Goal: Obtain resource: Obtain resource

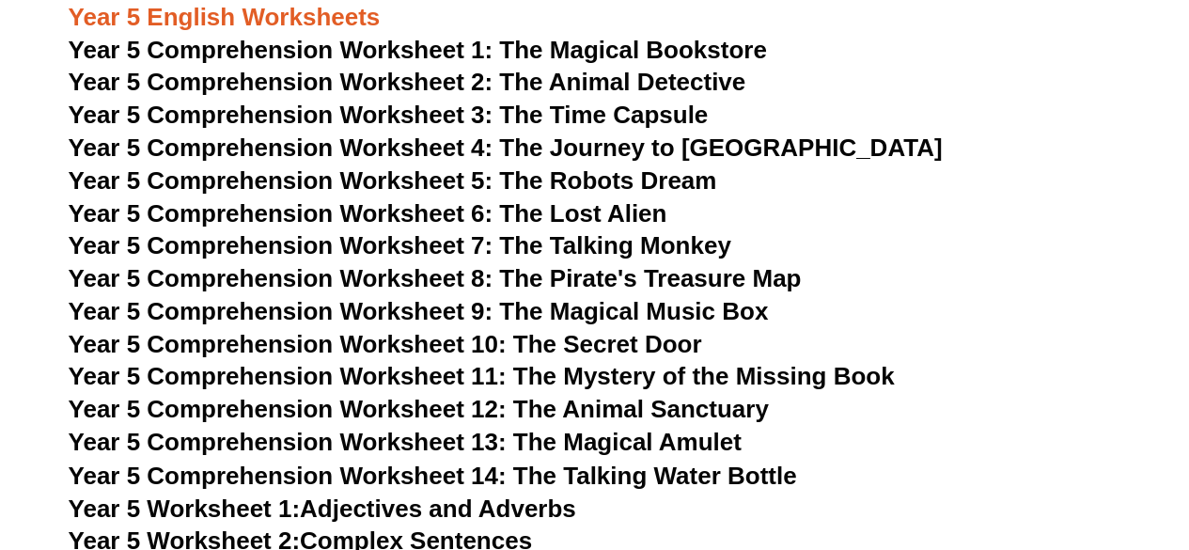
scroll to position [8829, 0]
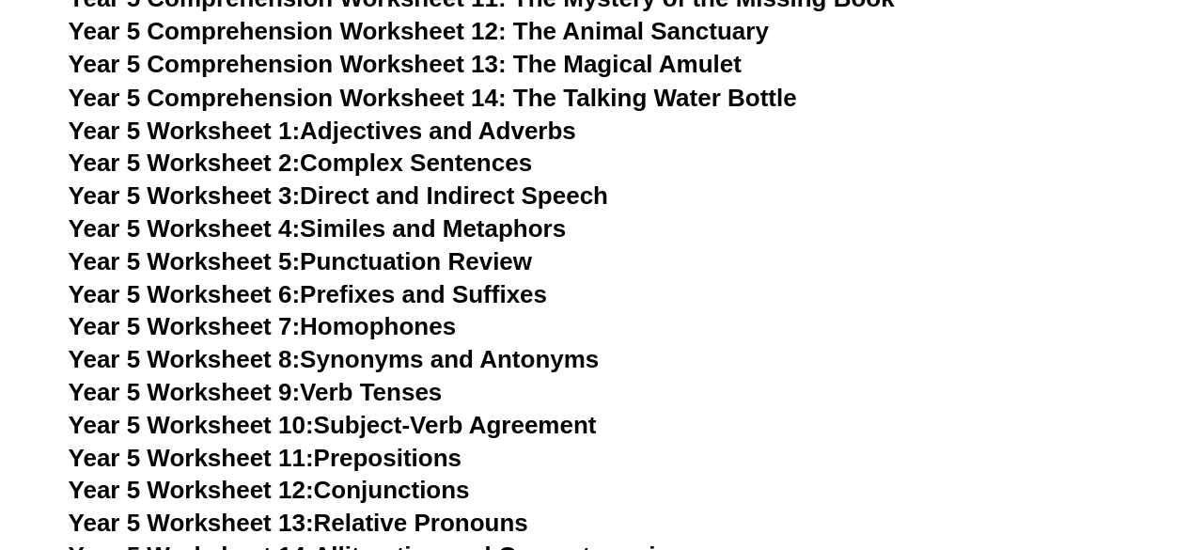
click at [376, 363] on link "Year 5 Worksheet 8: Synonyms and Antonyms" at bounding box center [334, 358] width 531 height 28
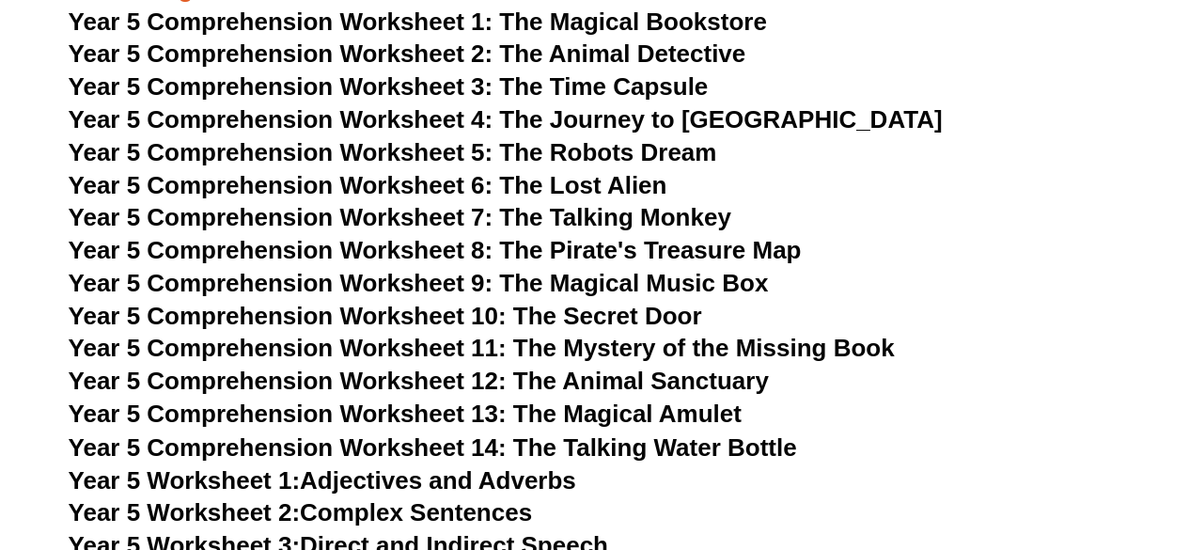
scroll to position [8453, 0]
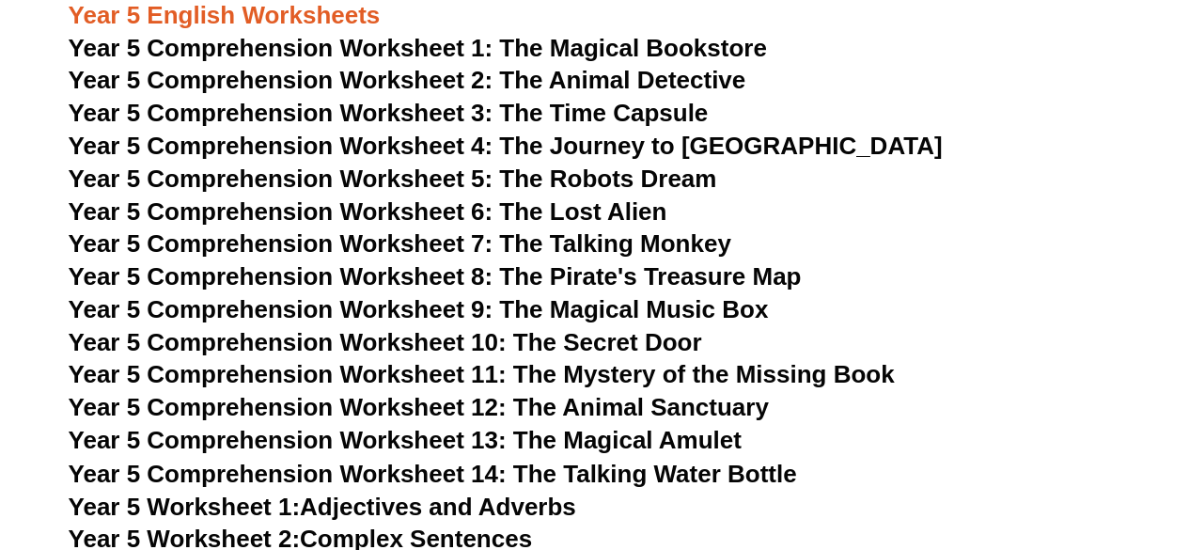
click at [569, 213] on span "Year 5 Comprehension Worksheet 6: The Lost Alien" at bounding box center [368, 211] width 599 height 28
click at [633, 319] on span "Year 5 Comprehension Worksheet 9: The Magical Music Box" at bounding box center [419, 309] width 700 height 28
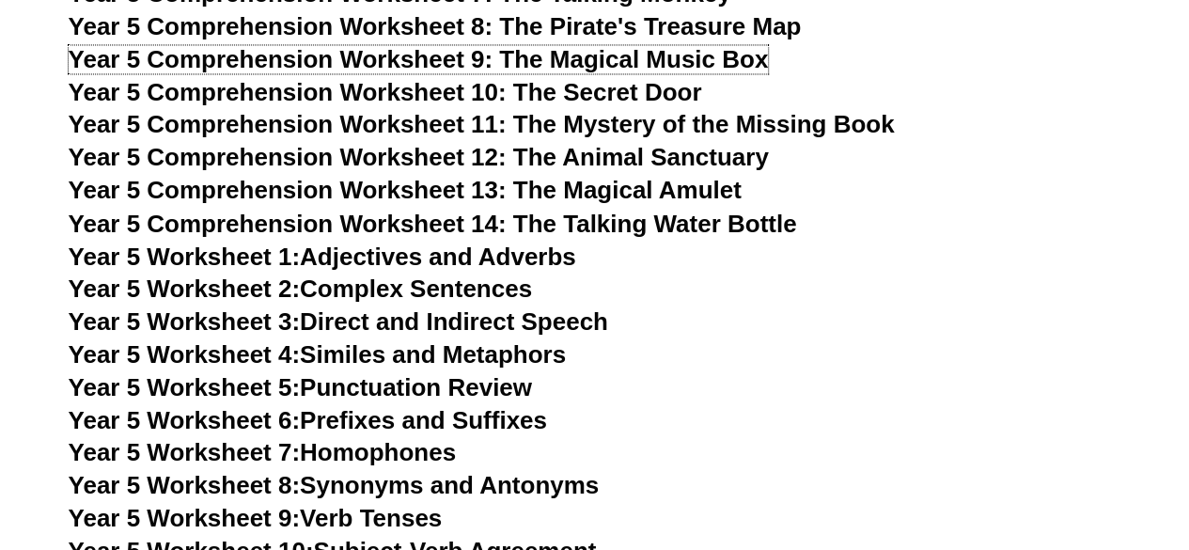
scroll to position [8735, 0]
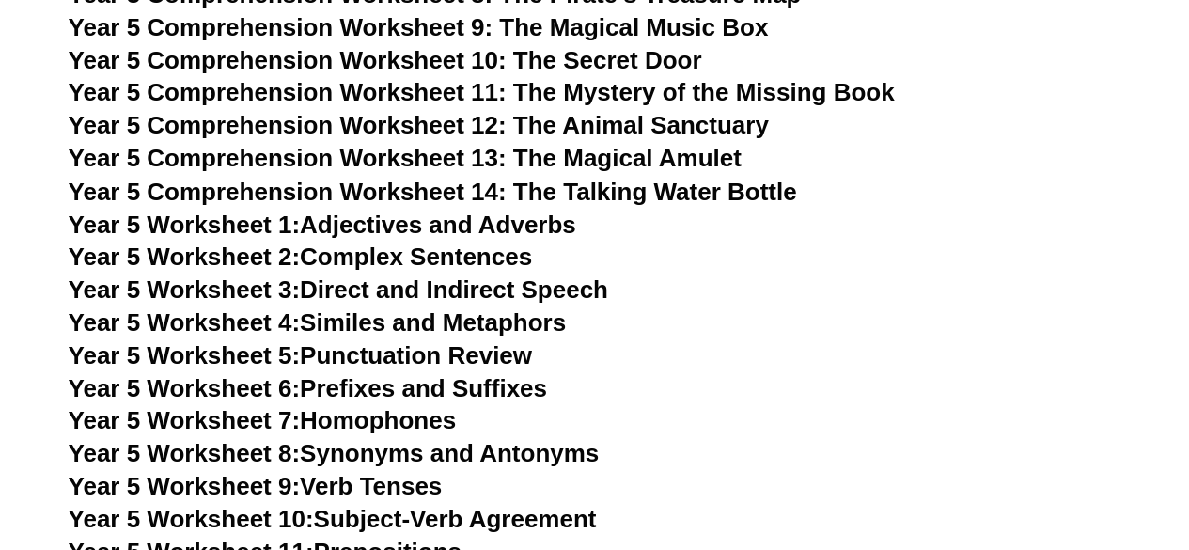
click at [346, 386] on link "Year 5 Worksheet 6: Prefixes and Suffixes" at bounding box center [308, 387] width 478 height 28
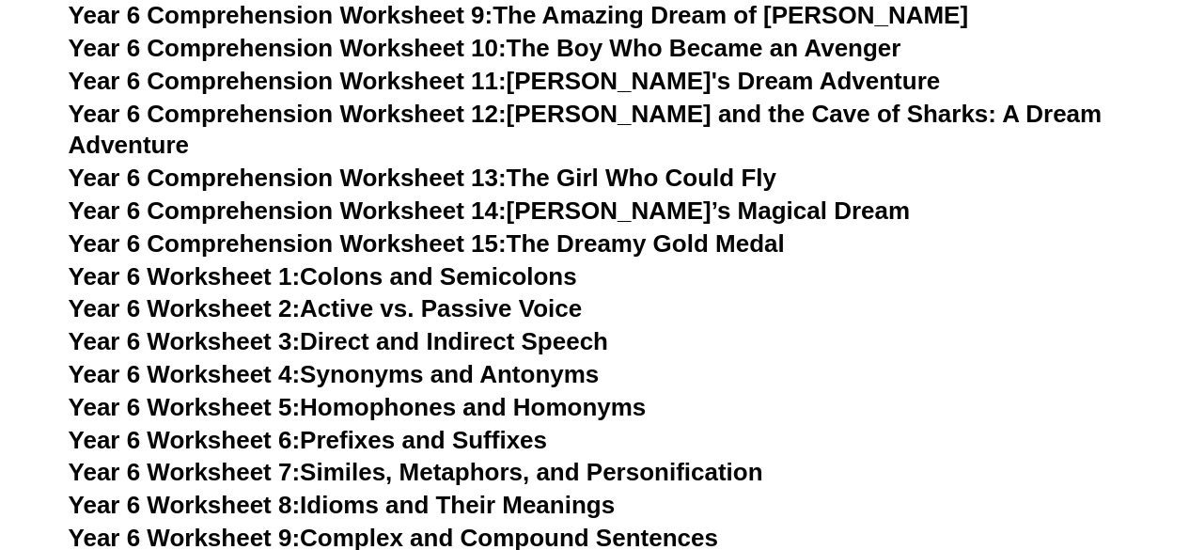
scroll to position [10238, 0]
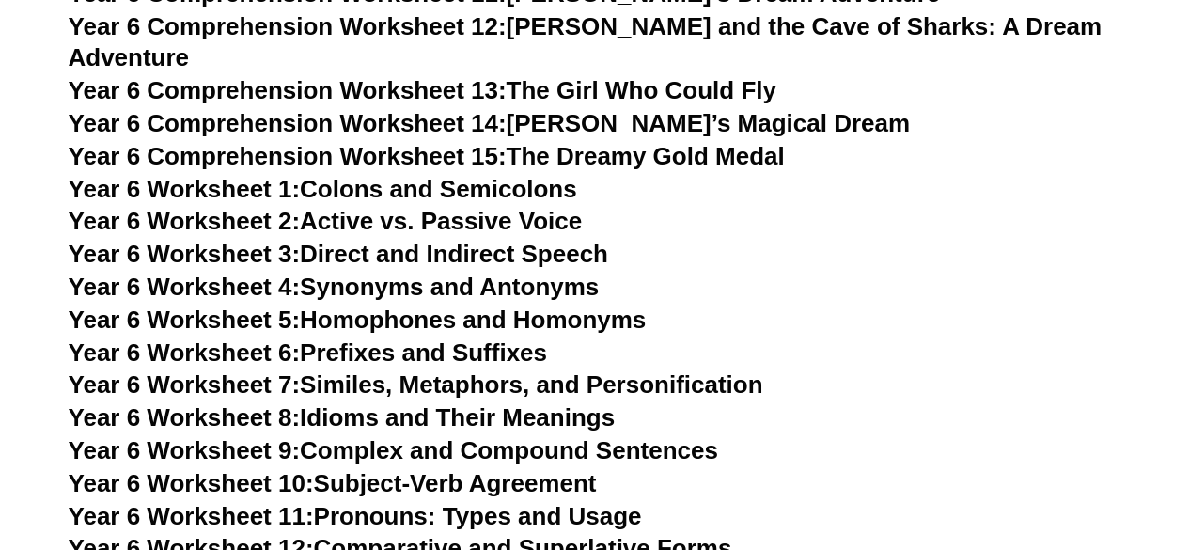
click at [333, 403] on link "Year 6 Worksheet 8: Idioms and Their Meanings" at bounding box center [342, 417] width 546 height 28
click at [370, 240] on link "Year 6 Worksheet 3: Direct and Indirect Speech" at bounding box center [338, 254] width 539 height 28
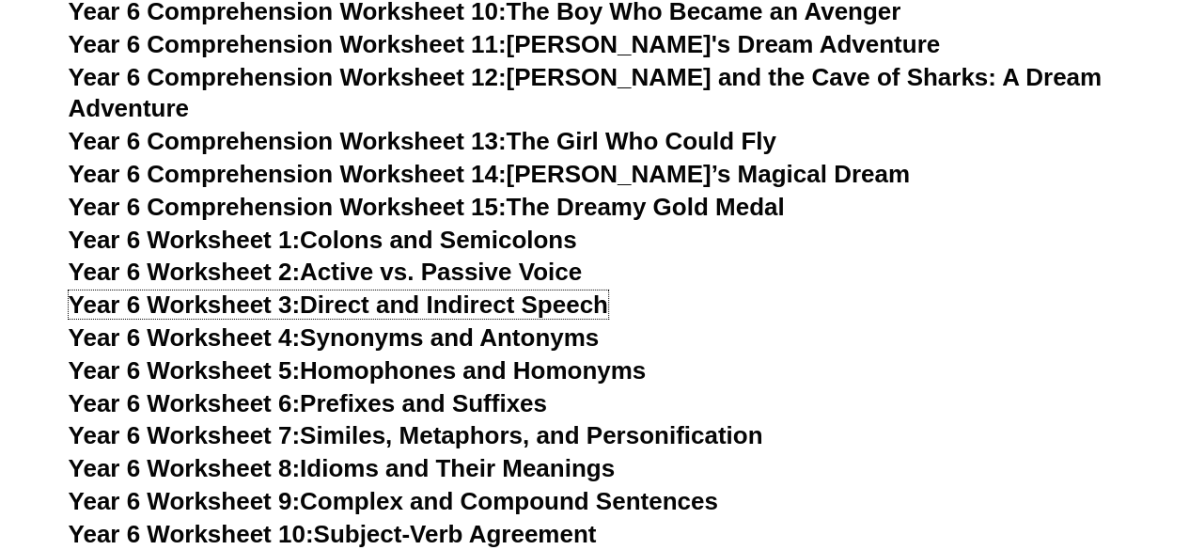
scroll to position [10144, 0]
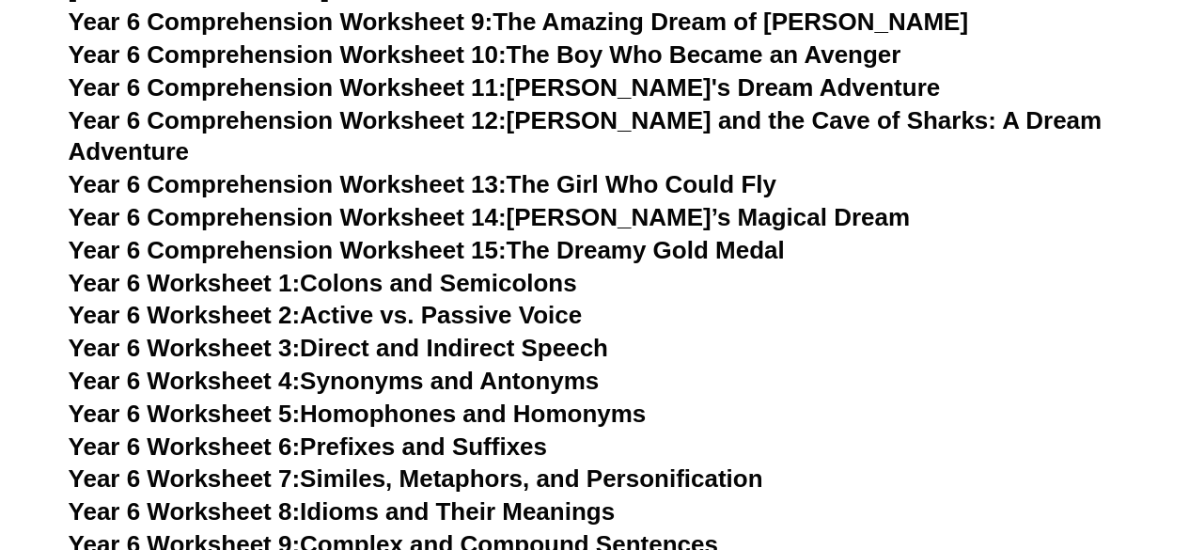
click at [369, 367] on link "Year 6 Worksheet 4: Synonyms and Antonyms" at bounding box center [334, 381] width 531 height 28
click at [389, 301] on link "Year 6 Worksheet 2: Active vs. Passive Voice" at bounding box center [325, 315] width 513 height 28
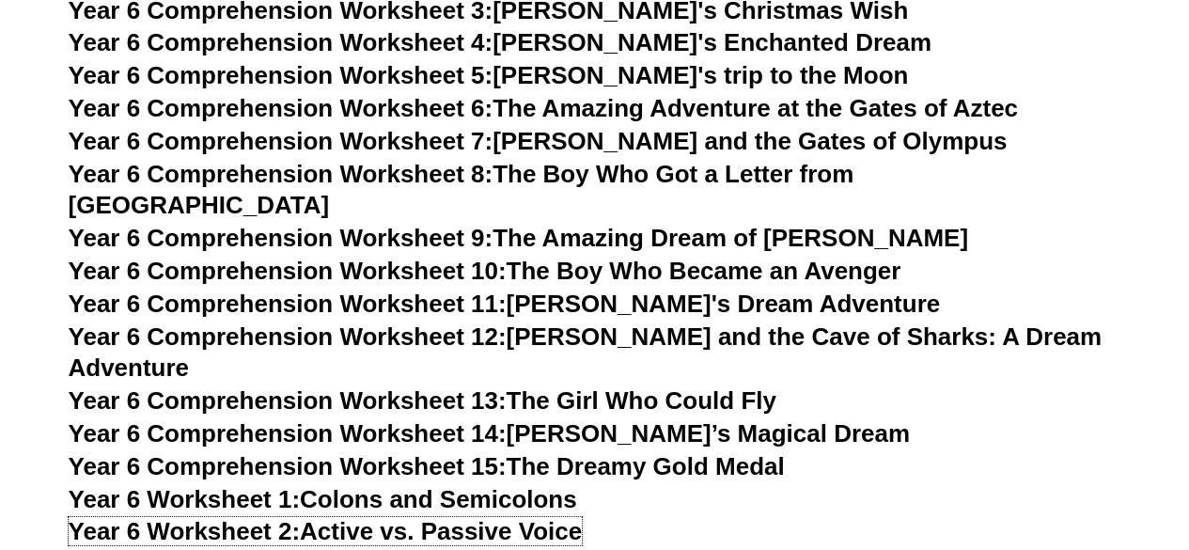
scroll to position [9956, 0]
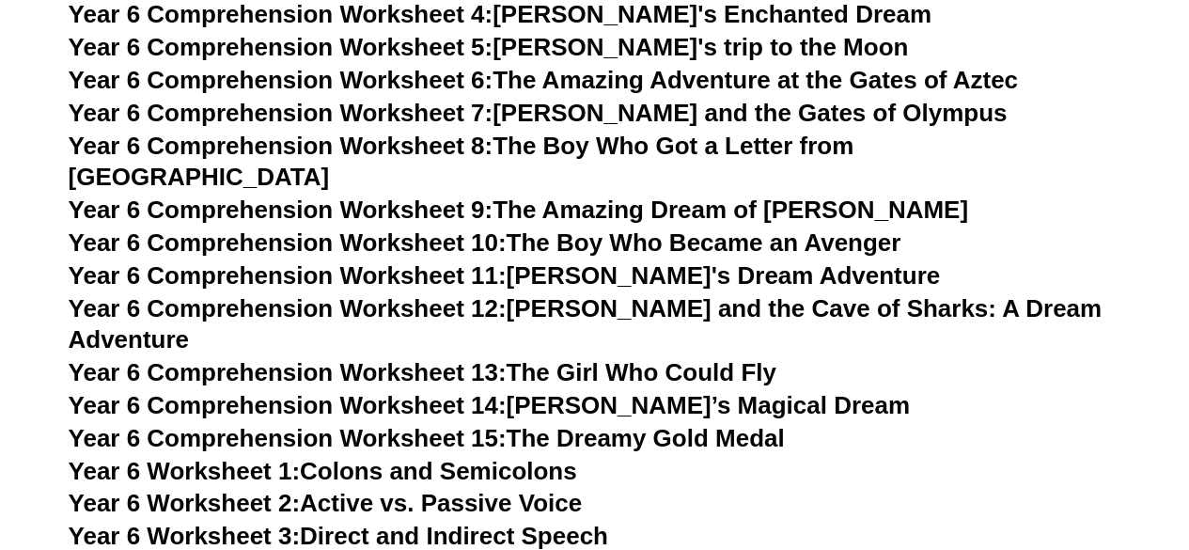
click at [684, 424] on link "Year 6 Comprehension Worksheet 15: The Dreamy Gold Medal" at bounding box center [427, 438] width 716 height 28
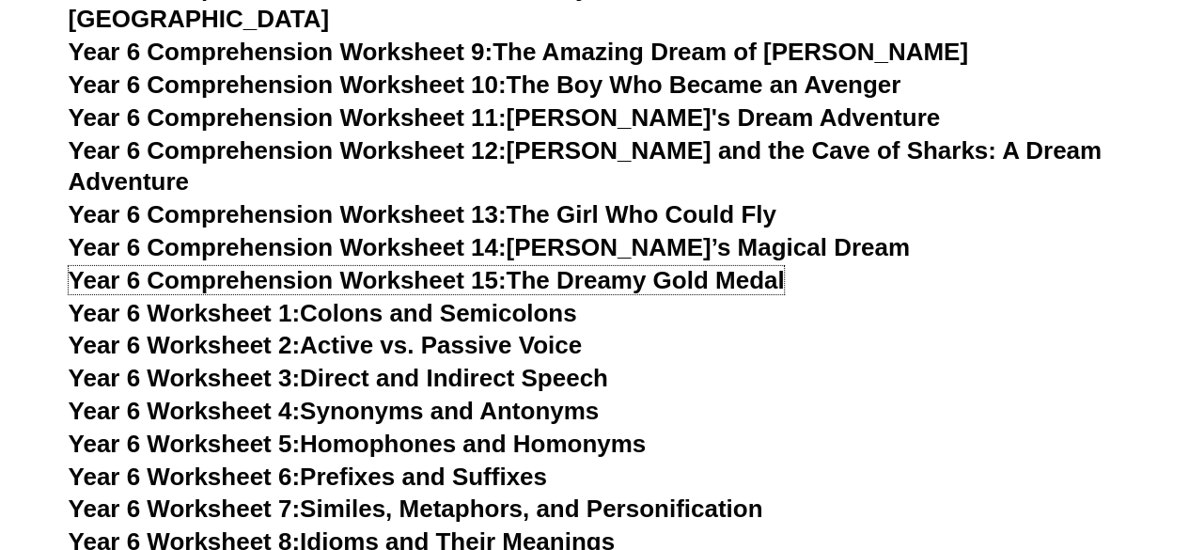
scroll to position [10144, 0]
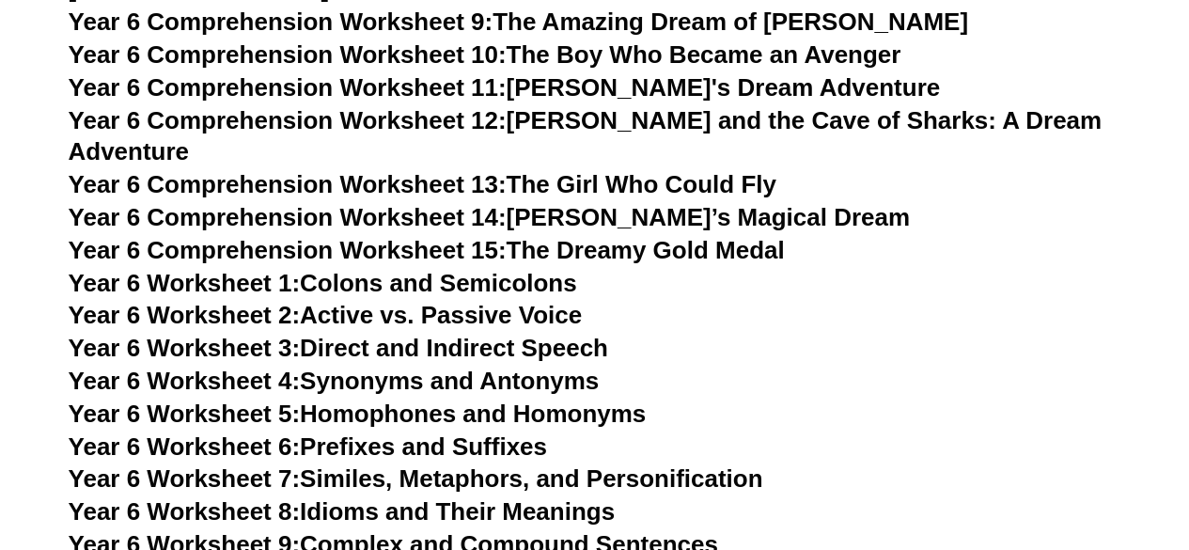
click at [357, 399] on link "Year 6 Worksheet 5: Homophones and Homonyms" at bounding box center [358, 413] width 578 height 28
